Goal: Task Accomplishment & Management: Use online tool/utility

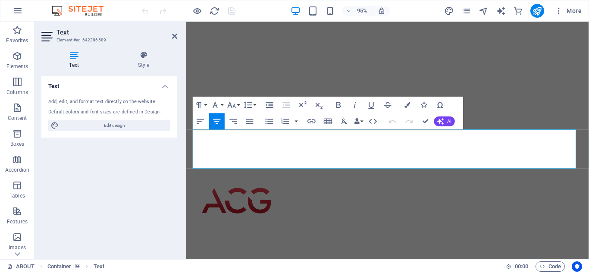
scroll to position [129, 0]
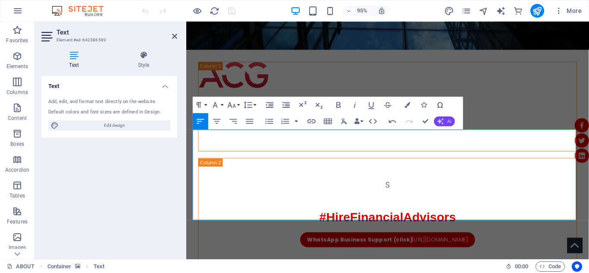
click at [446, 122] on button "AI" at bounding box center [444, 121] width 21 height 10
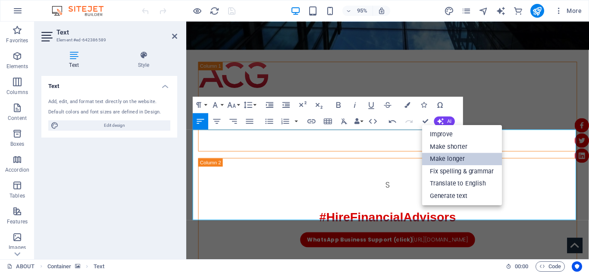
click at [438, 160] on link "Make longer" at bounding box center [462, 159] width 80 height 13
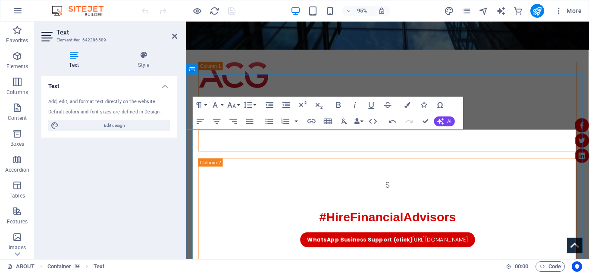
copy p "Good morning, team, I hope this message finds you well. I would like to take a …"
click at [392, 123] on icon "button" at bounding box center [392, 121] width 7 height 3
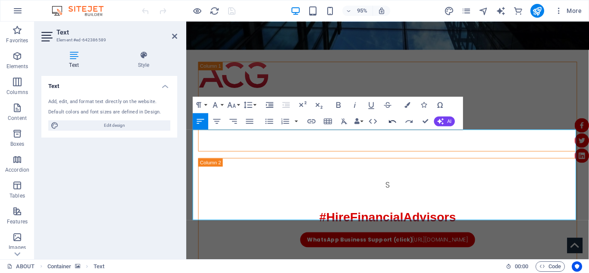
click at [392, 123] on icon "button" at bounding box center [392, 121] width 7 height 3
